Goal: Information Seeking & Learning: Learn about a topic

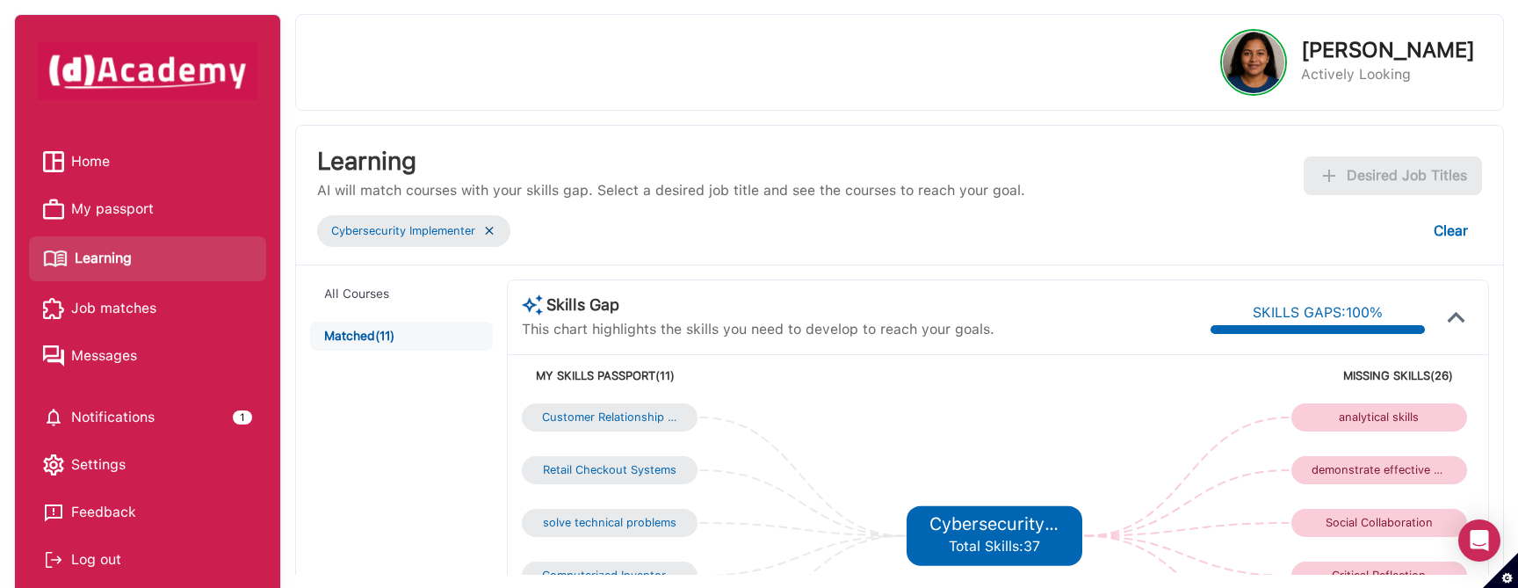
scroll to position [1066, 0]
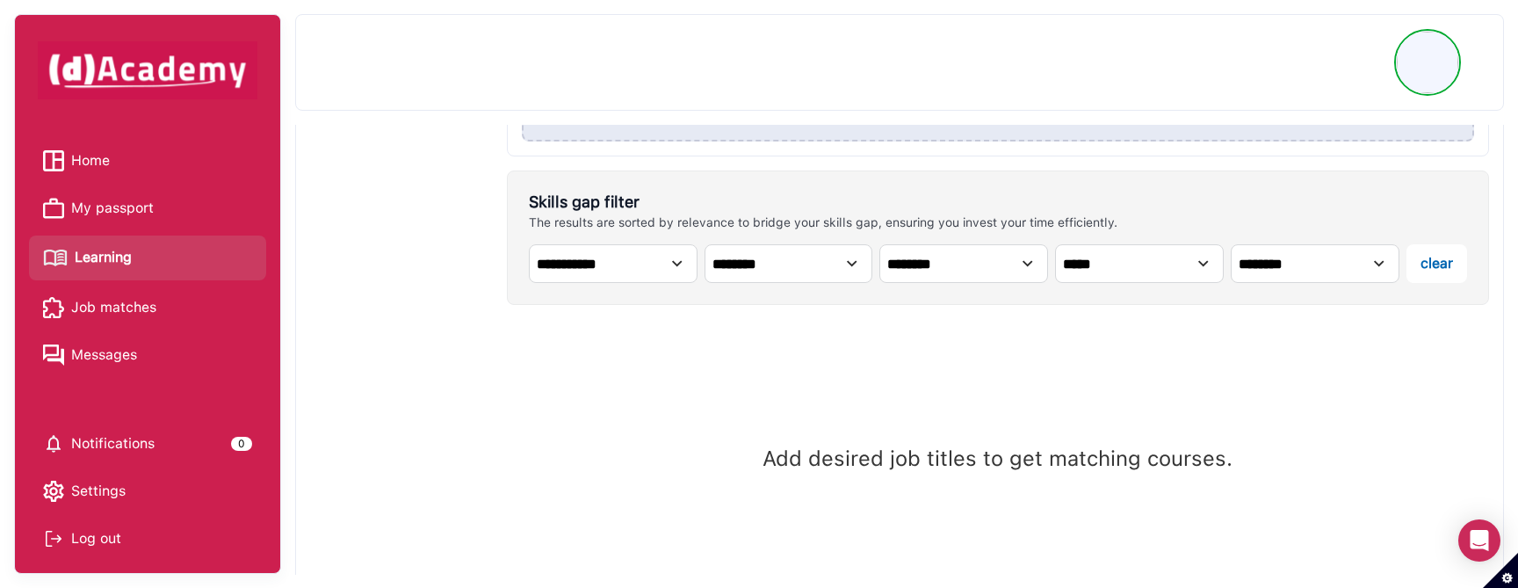
scroll to position [571, 0]
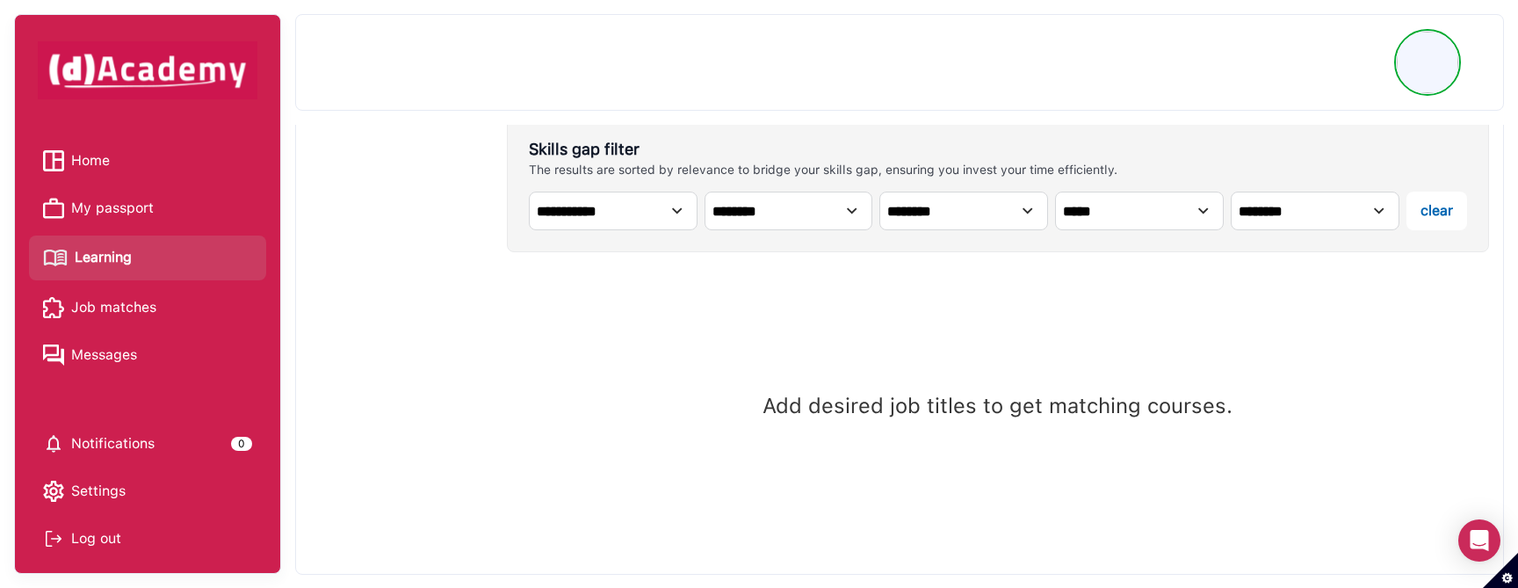
click at [97, 270] on span "Learning" at bounding box center [103, 257] width 57 height 26
click at [123, 256] on span "Learning" at bounding box center [103, 257] width 57 height 26
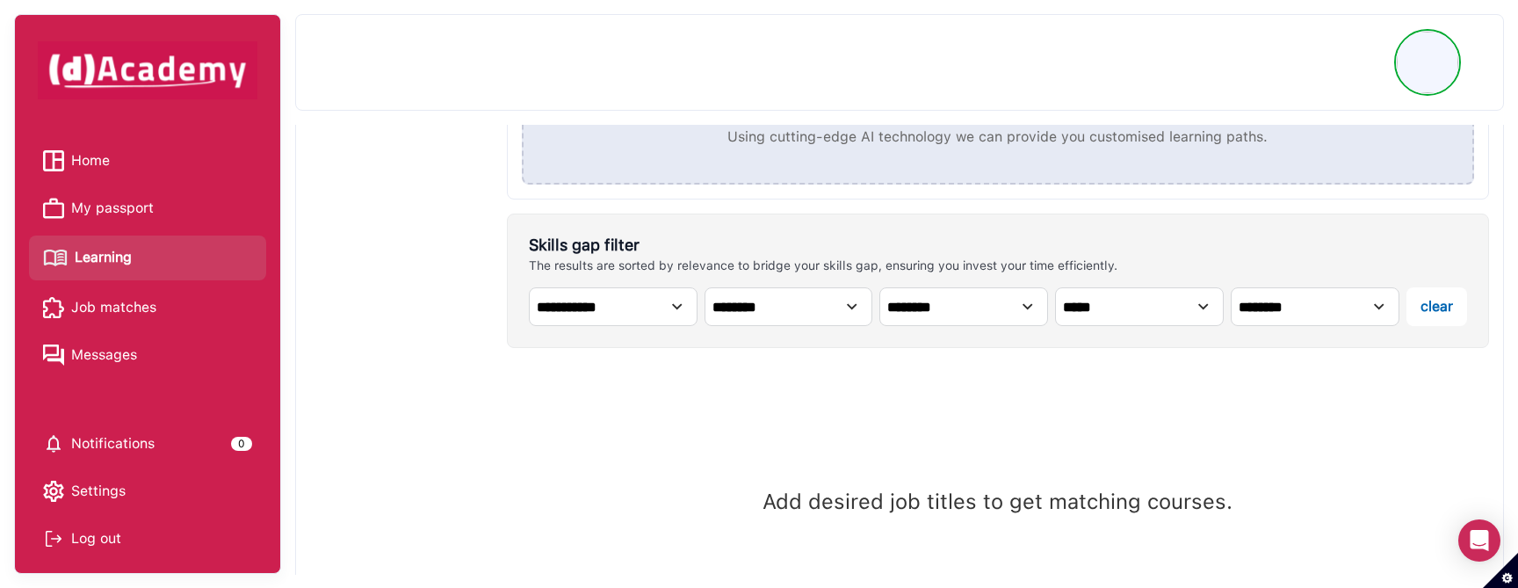
scroll to position [571, 0]
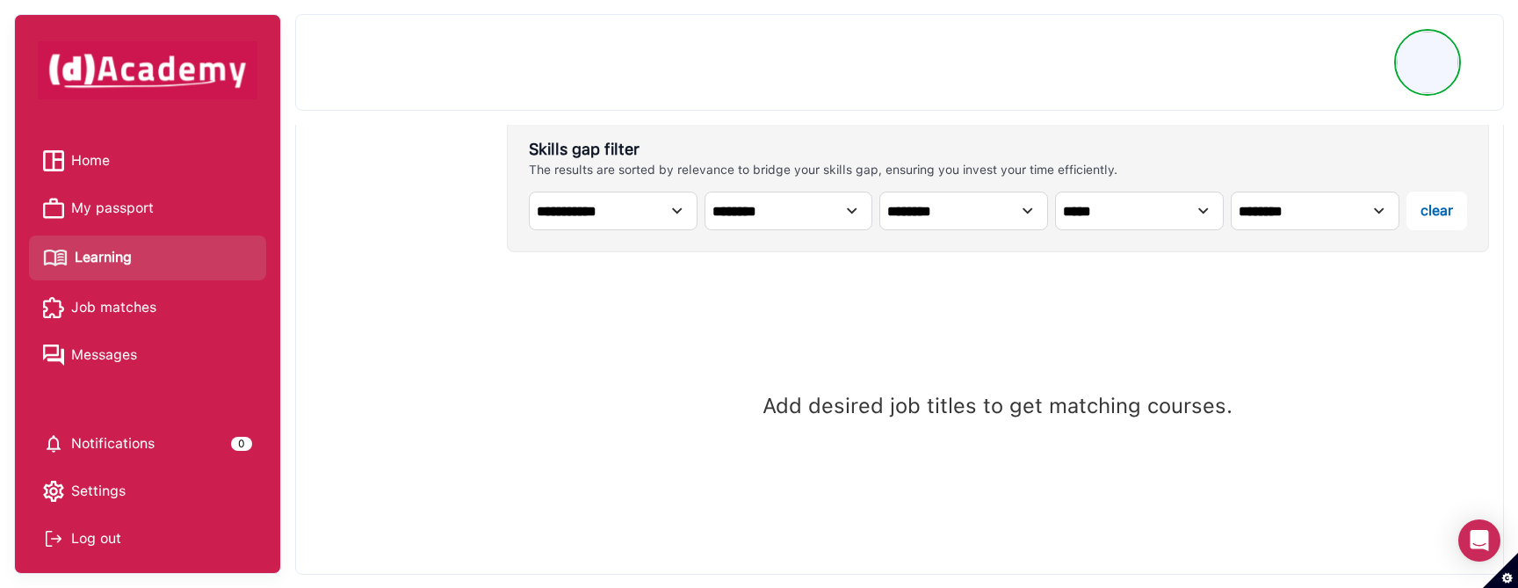
click at [669, 216] on select "**********" at bounding box center [613, 211] width 169 height 39
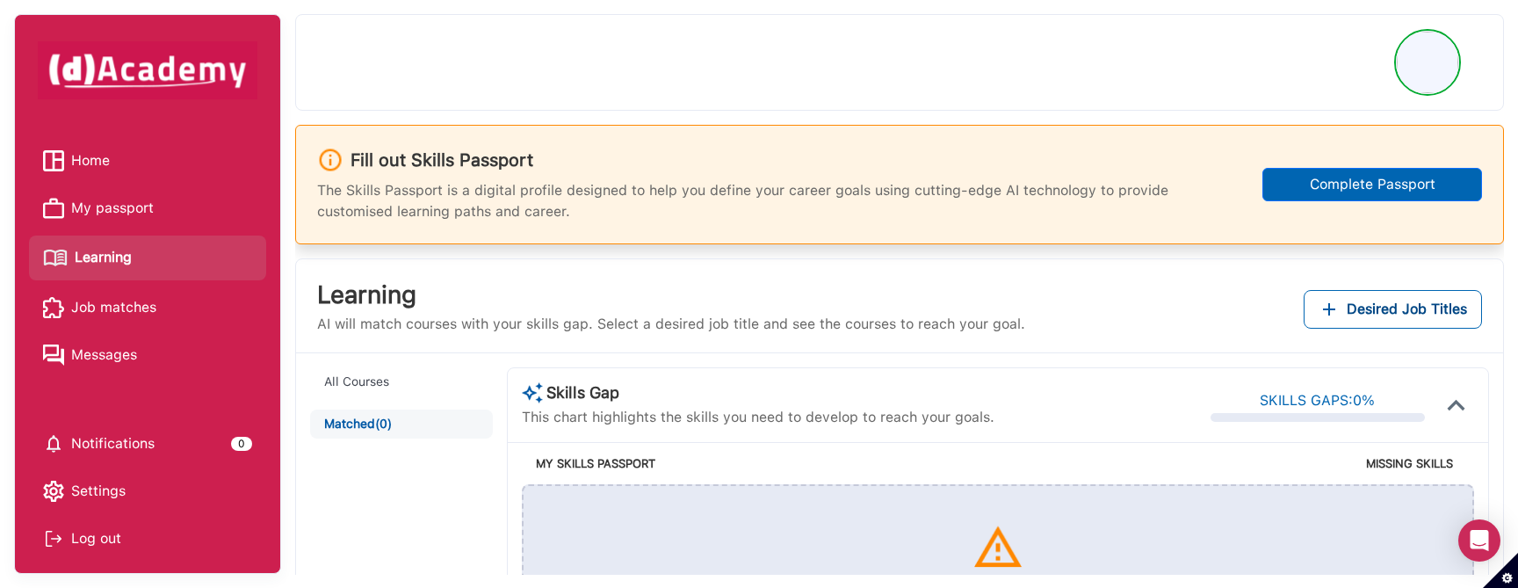
click at [1436, 44] on img at bounding box center [1428, 63] width 62 height 62
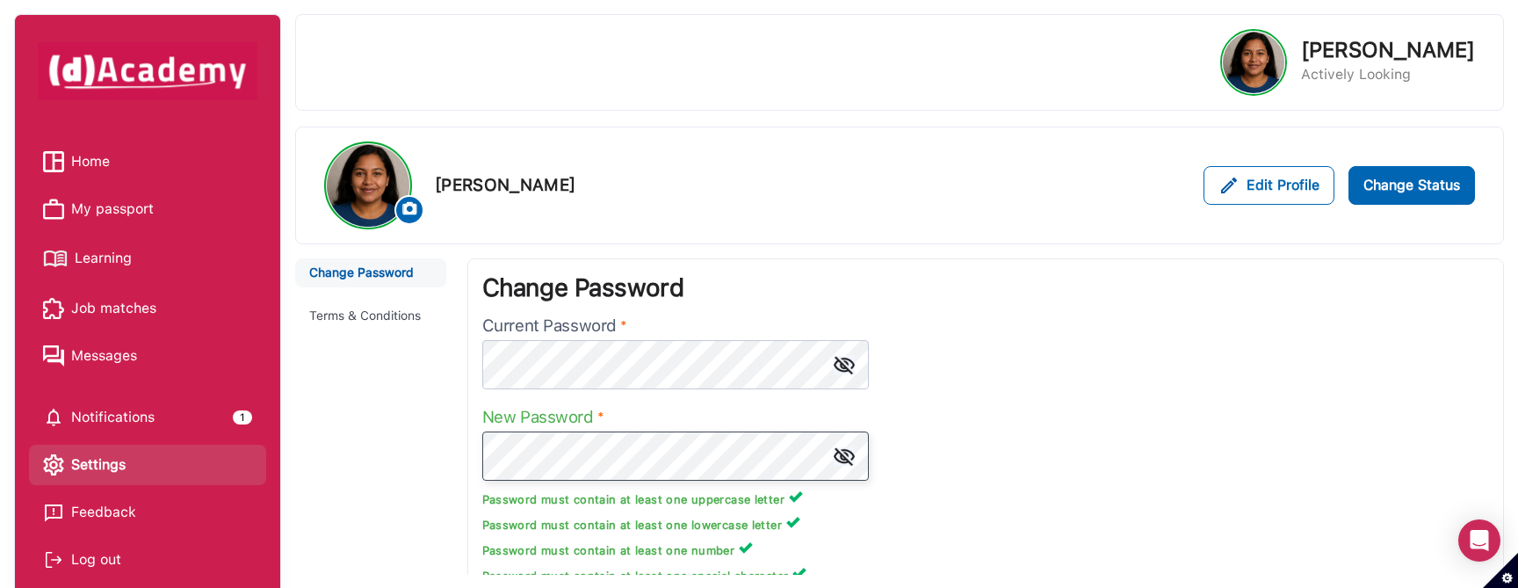
scroll to position [23, 0]
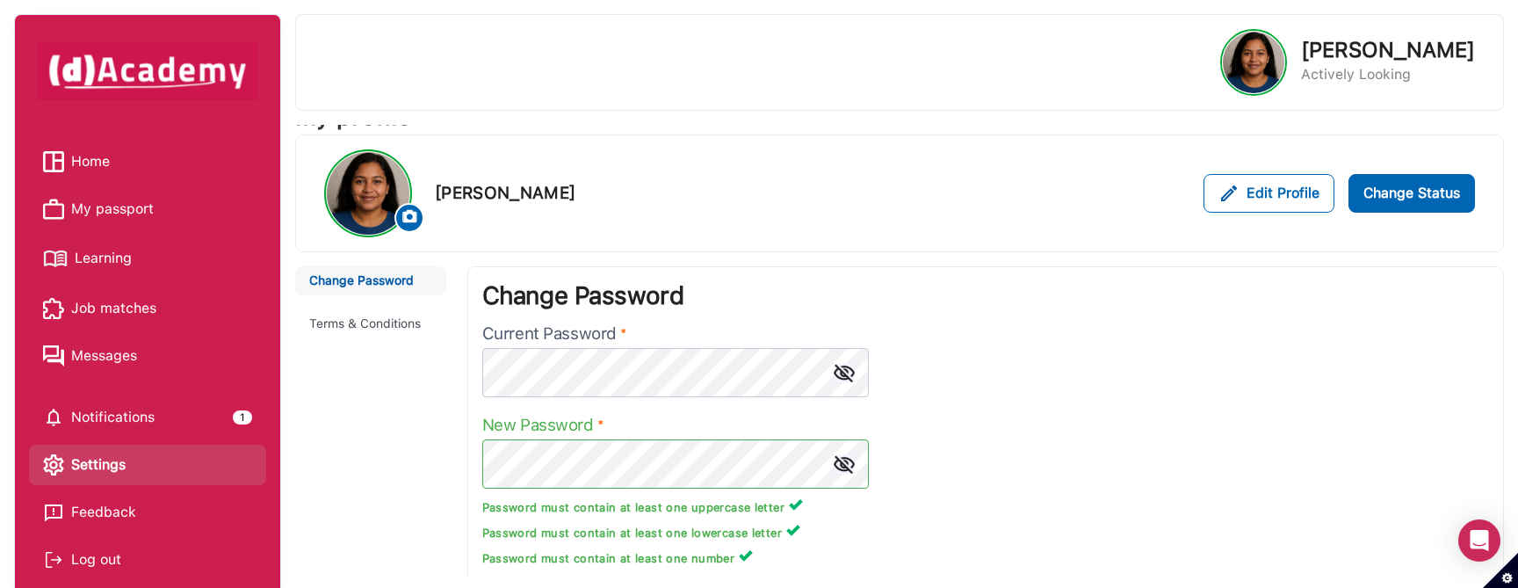
click at [90, 256] on span "Learning" at bounding box center [103, 258] width 57 height 26
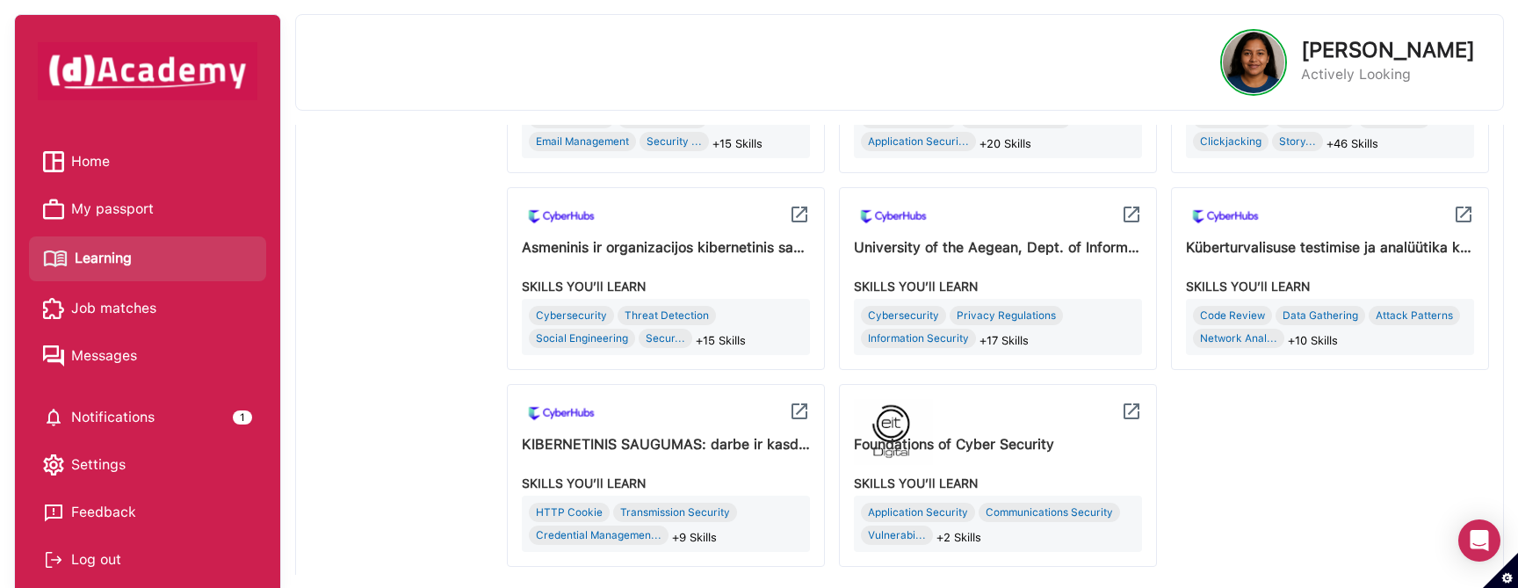
scroll to position [1066, 0]
